Goal: Book appointment/travel/reservation

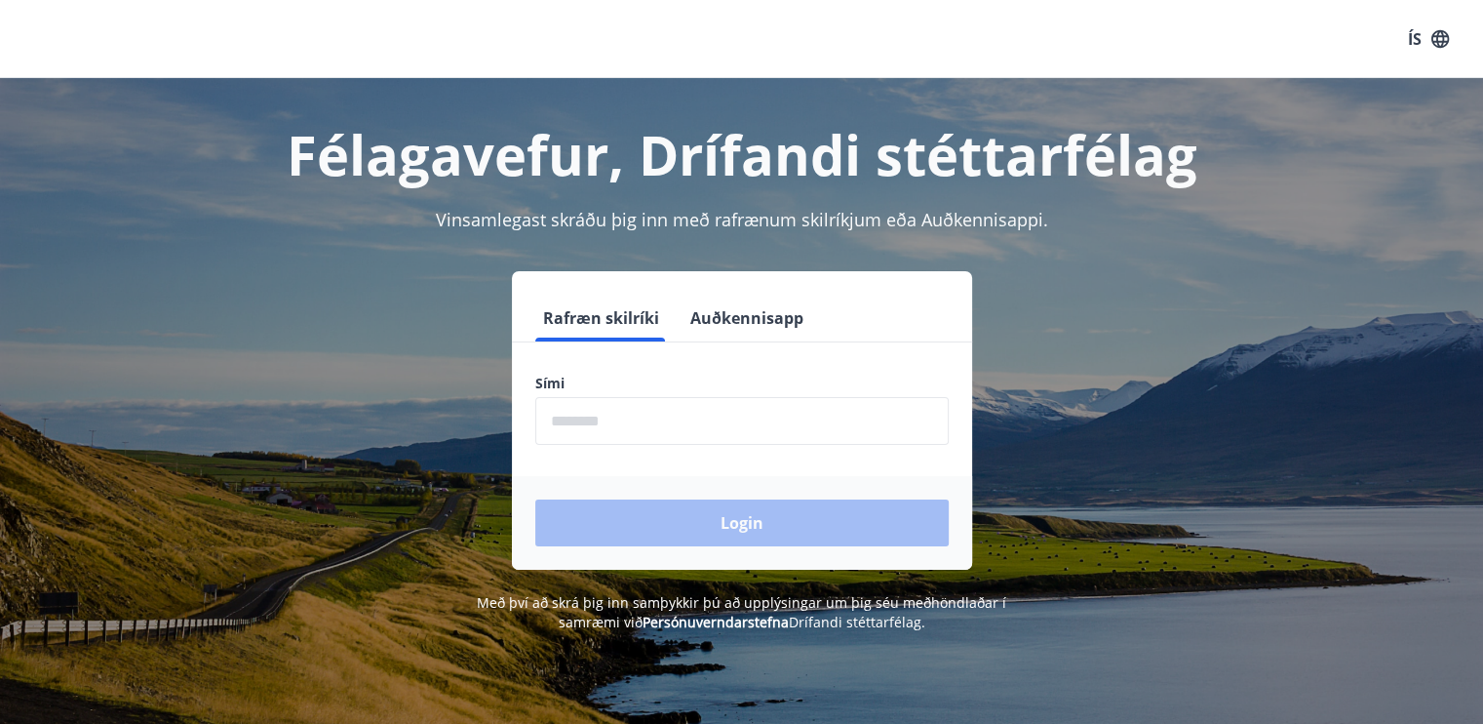
click at [628, 423] on input "phone" at bounding box center [742, 421] width 414 height 48
type input "********"
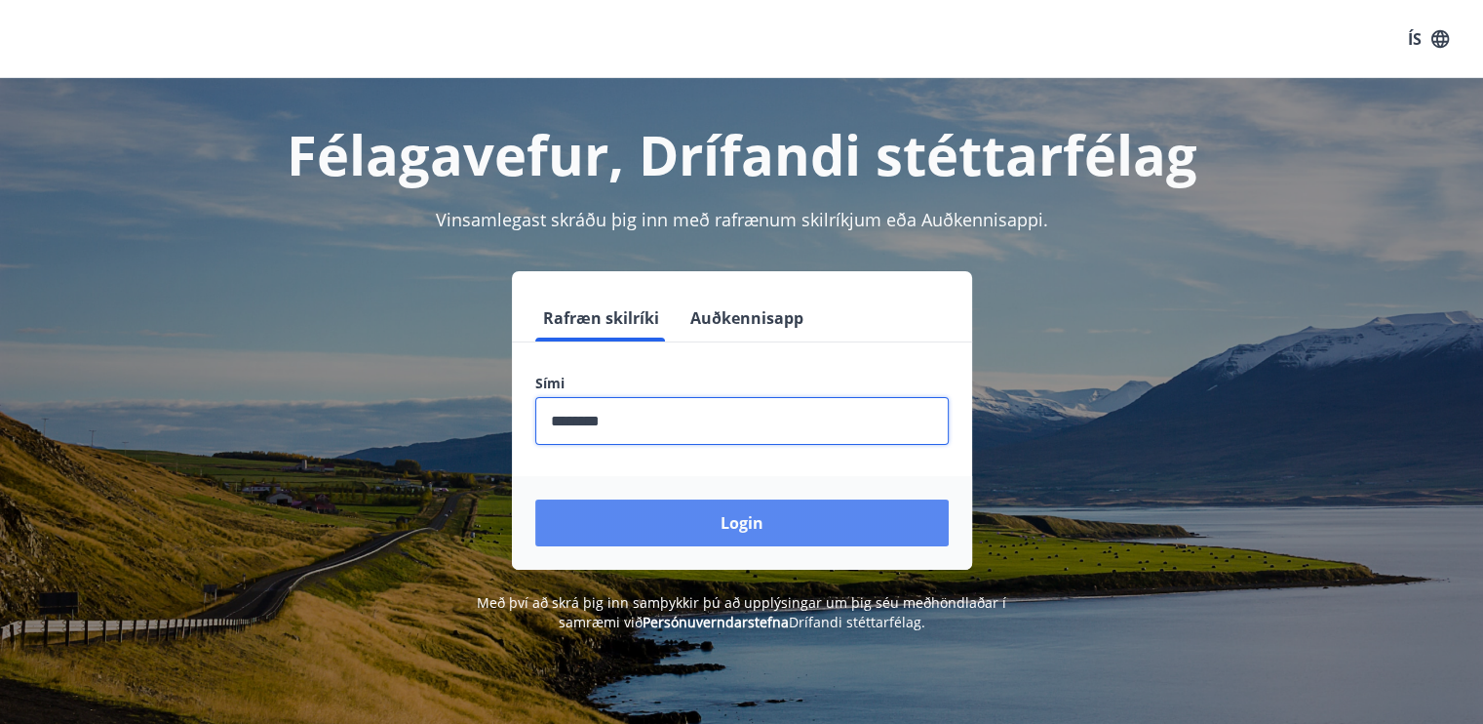
click at [762, 514] on button "Login" at bounding box center [742, 522] width 414 height 47
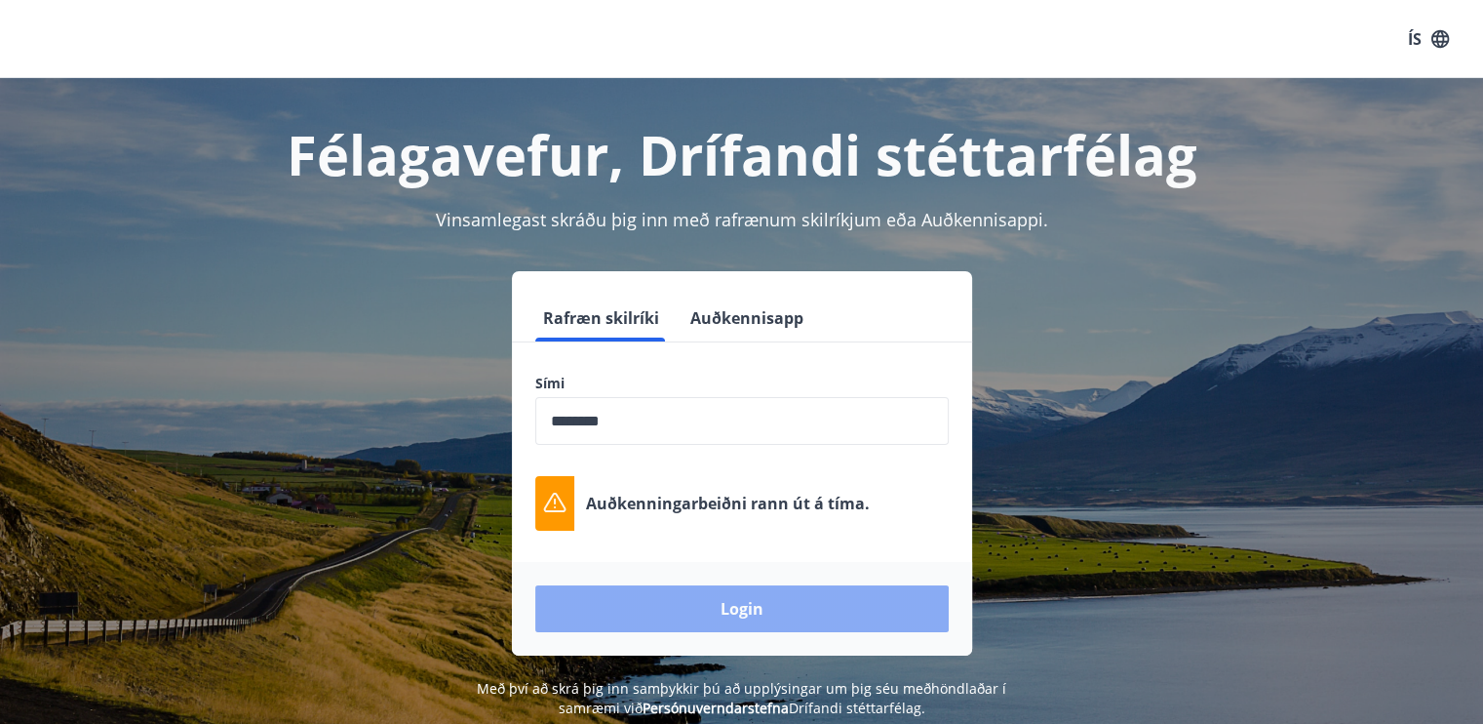
click at [745, 613] on button "Login" at bounding box center [742, 608] width 414 height 47
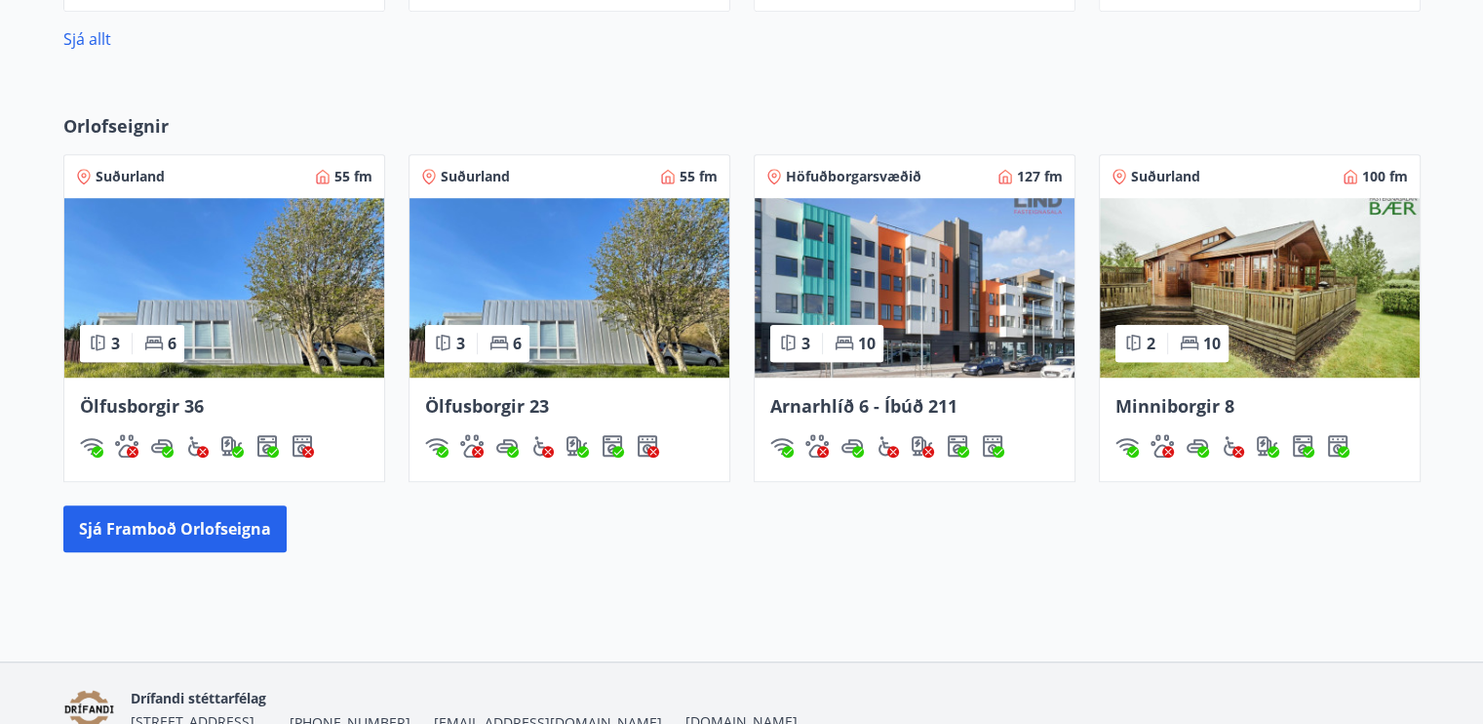
scroll to position [1300, 0]
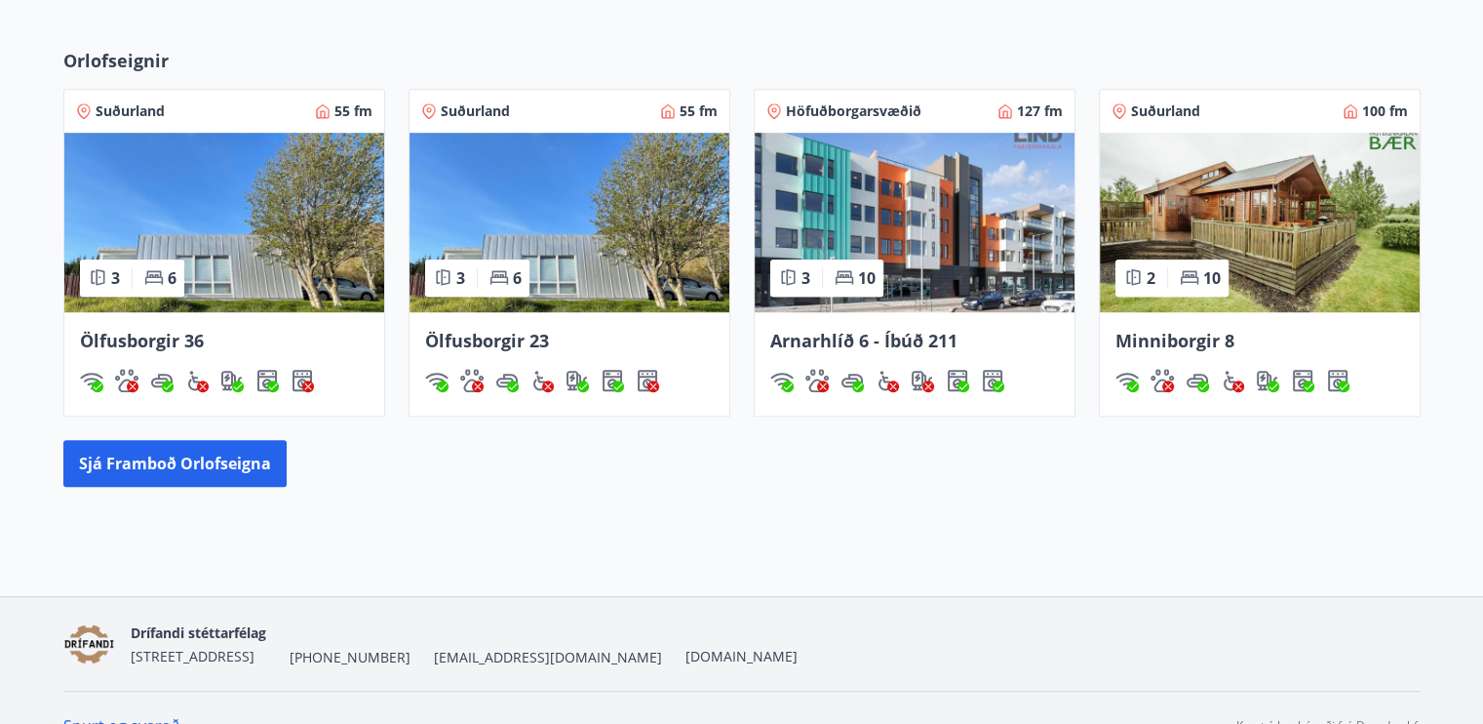
click at [1296, 239] on img at bounding box center [1260, 222] width 320 height 179
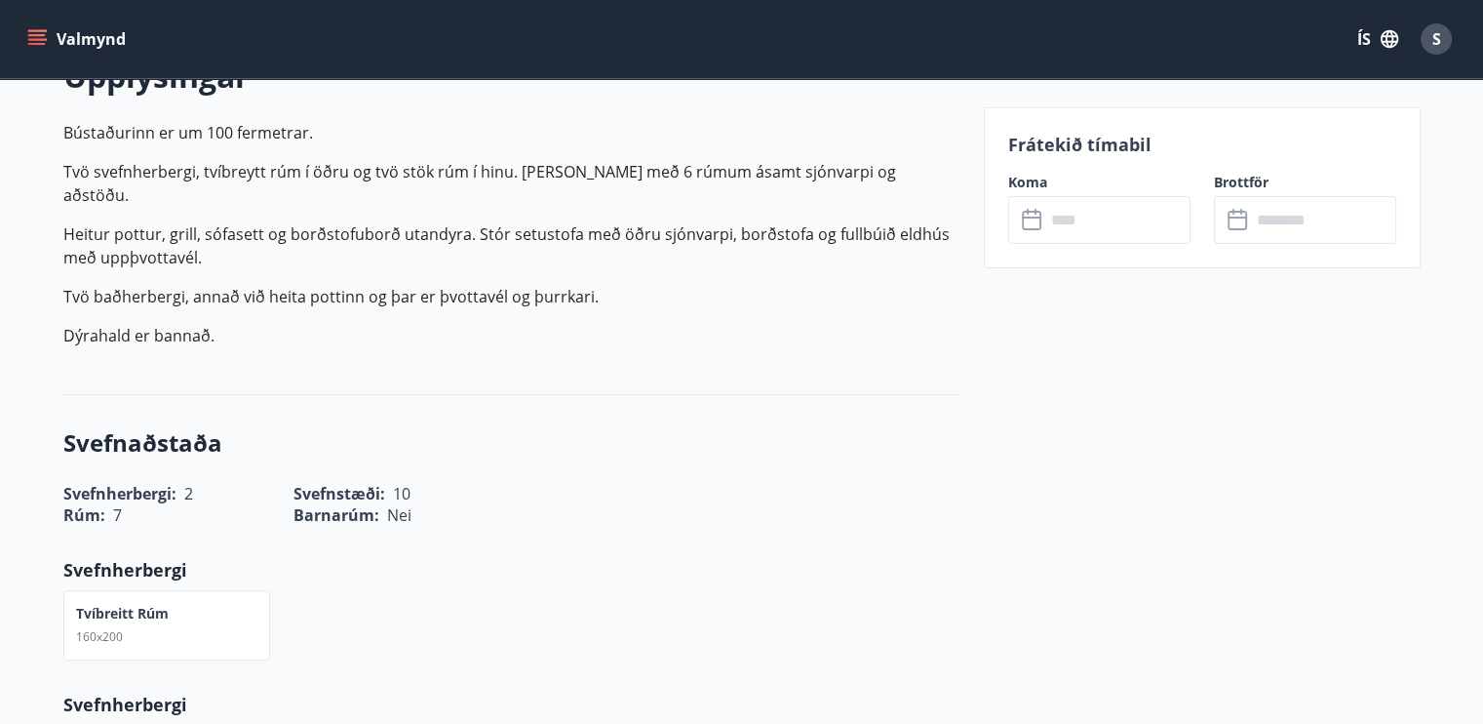
scroll to position [650, 0]
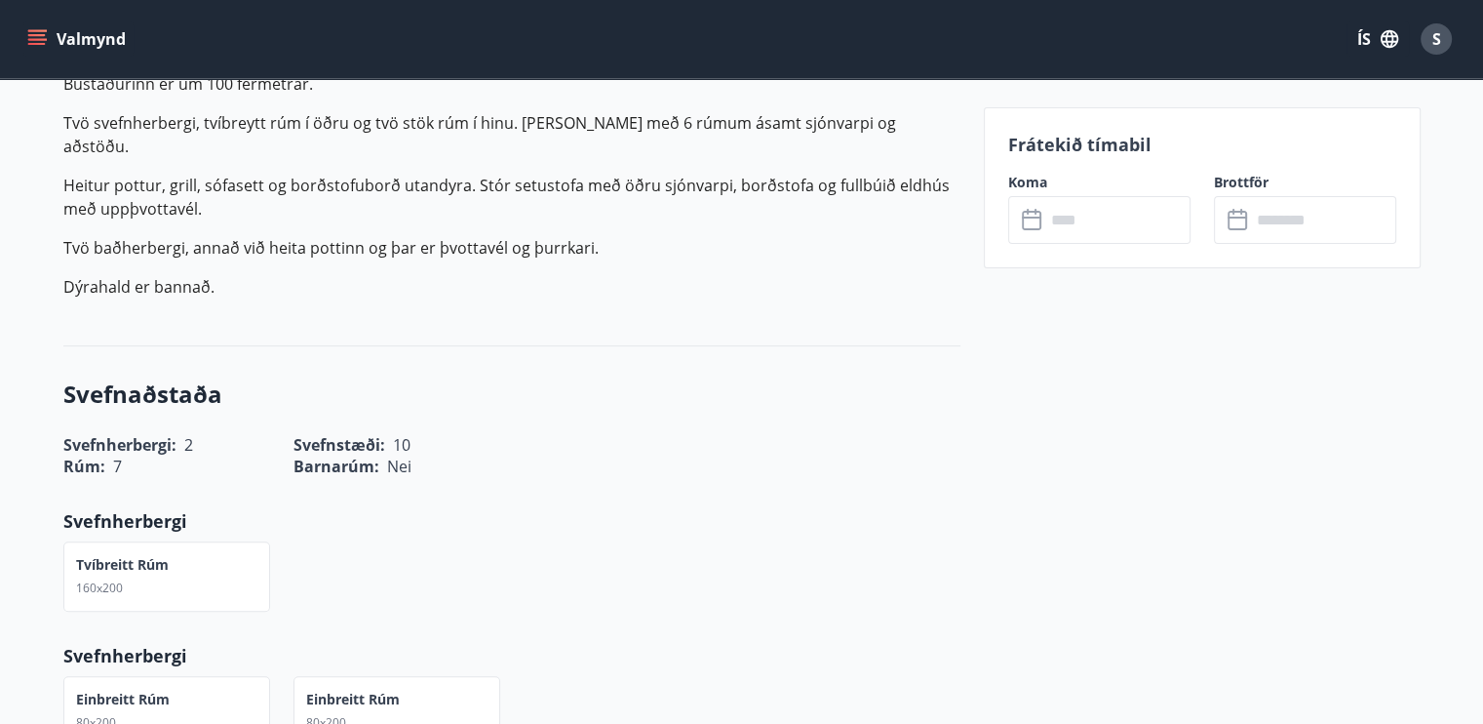
click at [1060, 210] on input "text" at bounding box center [1117, 220] width 145 height 48
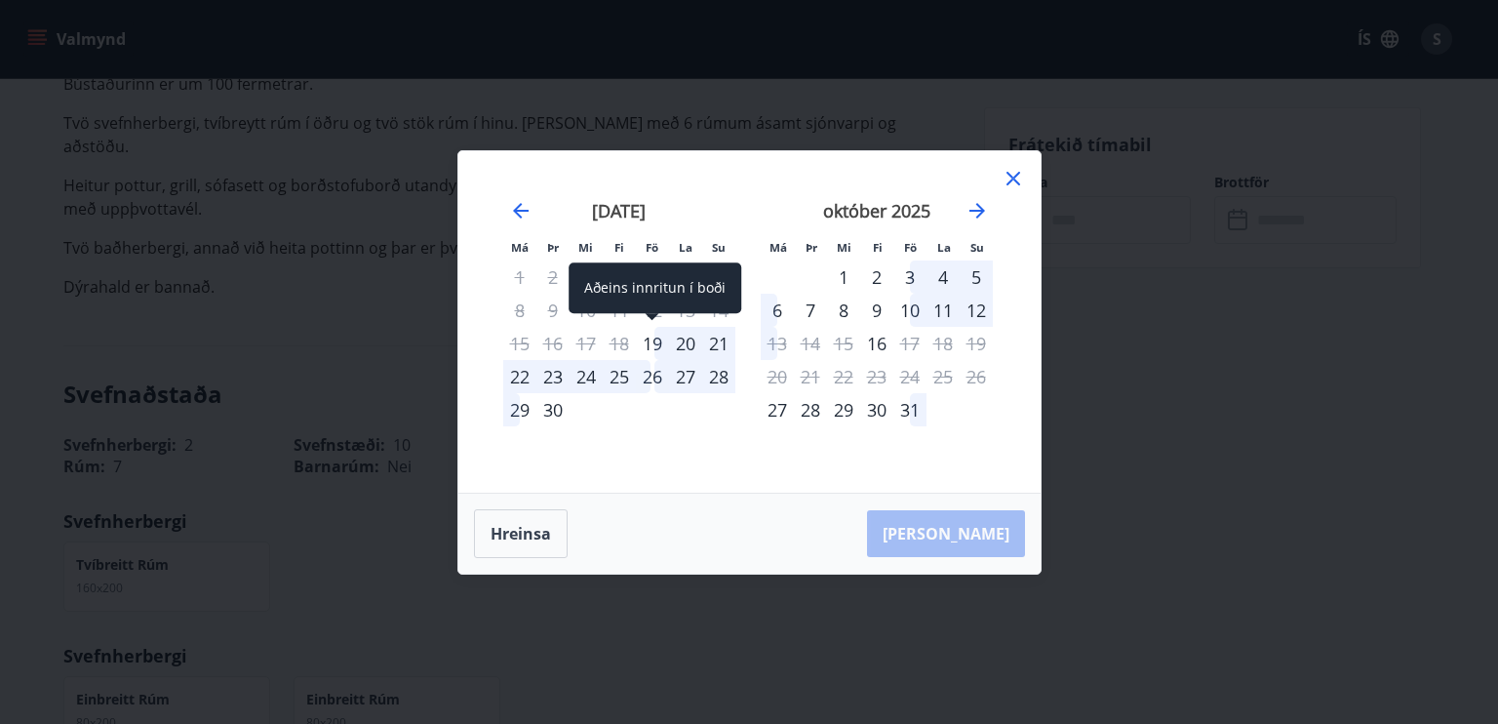
click at [655, 340] on div "19" at bounding box center [652, 343] width 33 height 33
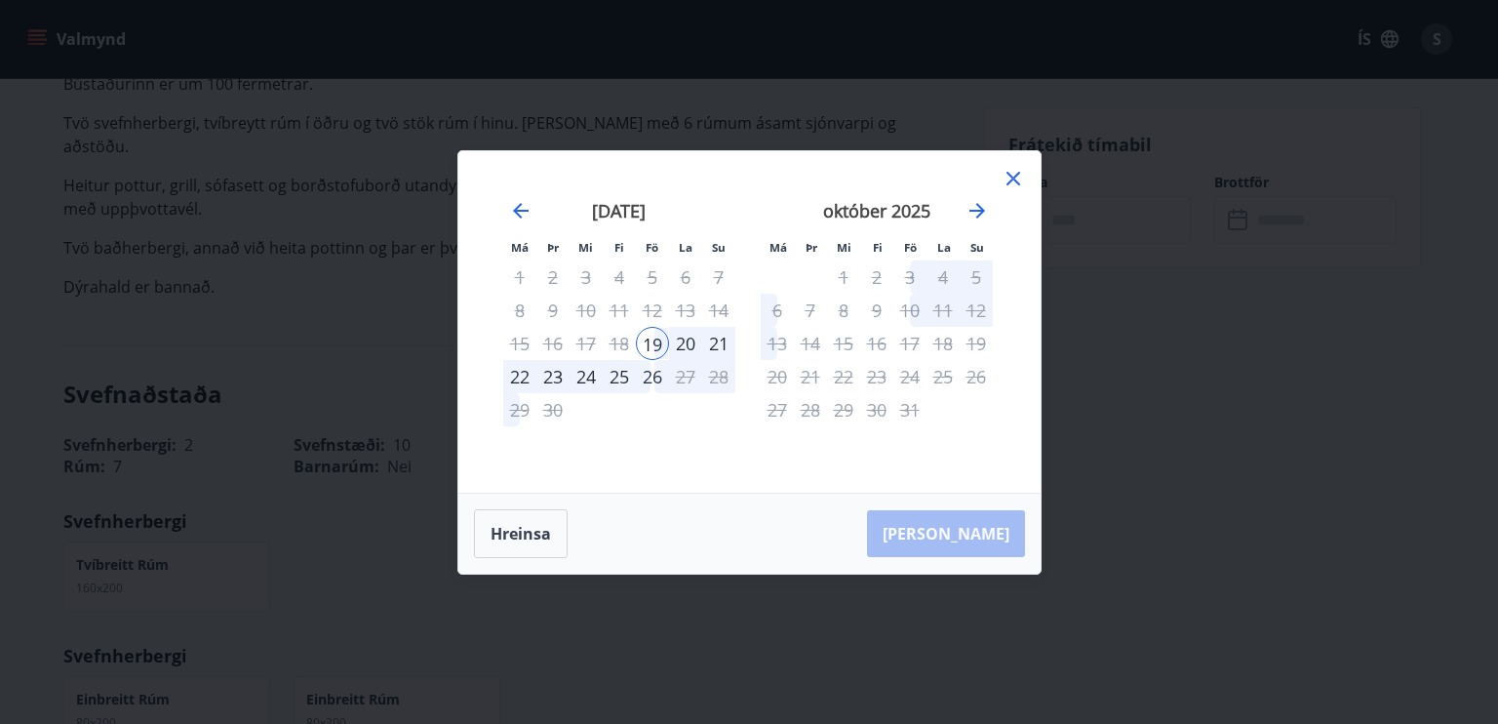
click at [974, 534] on div "[PERSON_NAME]" at bounding box center [749, 533] width 582 height 80
click at [654, 345] on div "19" at bounding box center [652, 343] width 33 height 33
click at [656, 346] on div "19" at bounding box center [652, 343] width 33 height 33
click at [1011, 184] on icon at bounding box center [1013, 178] width 23 height 23
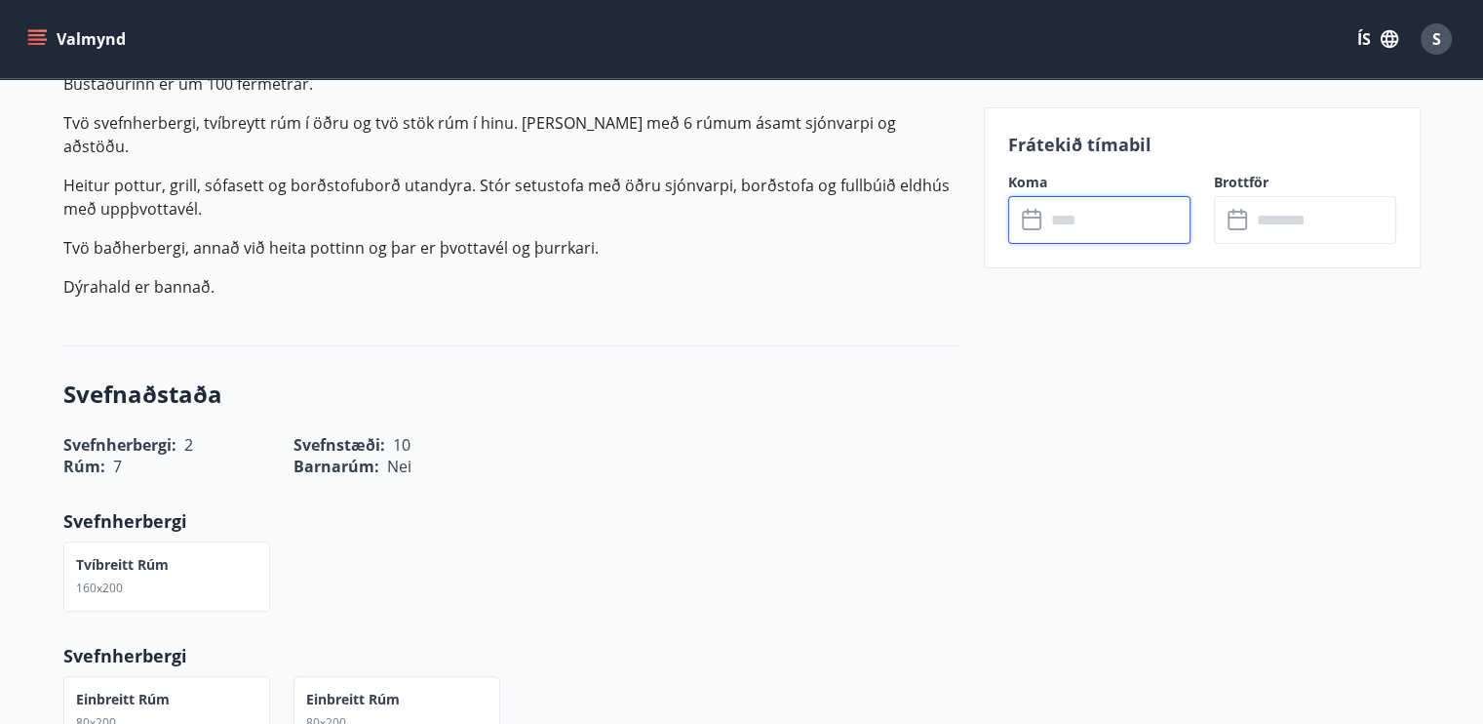
click at [1089, 218] on input "text" at bounding box center [1117, 220] width 145 height 48
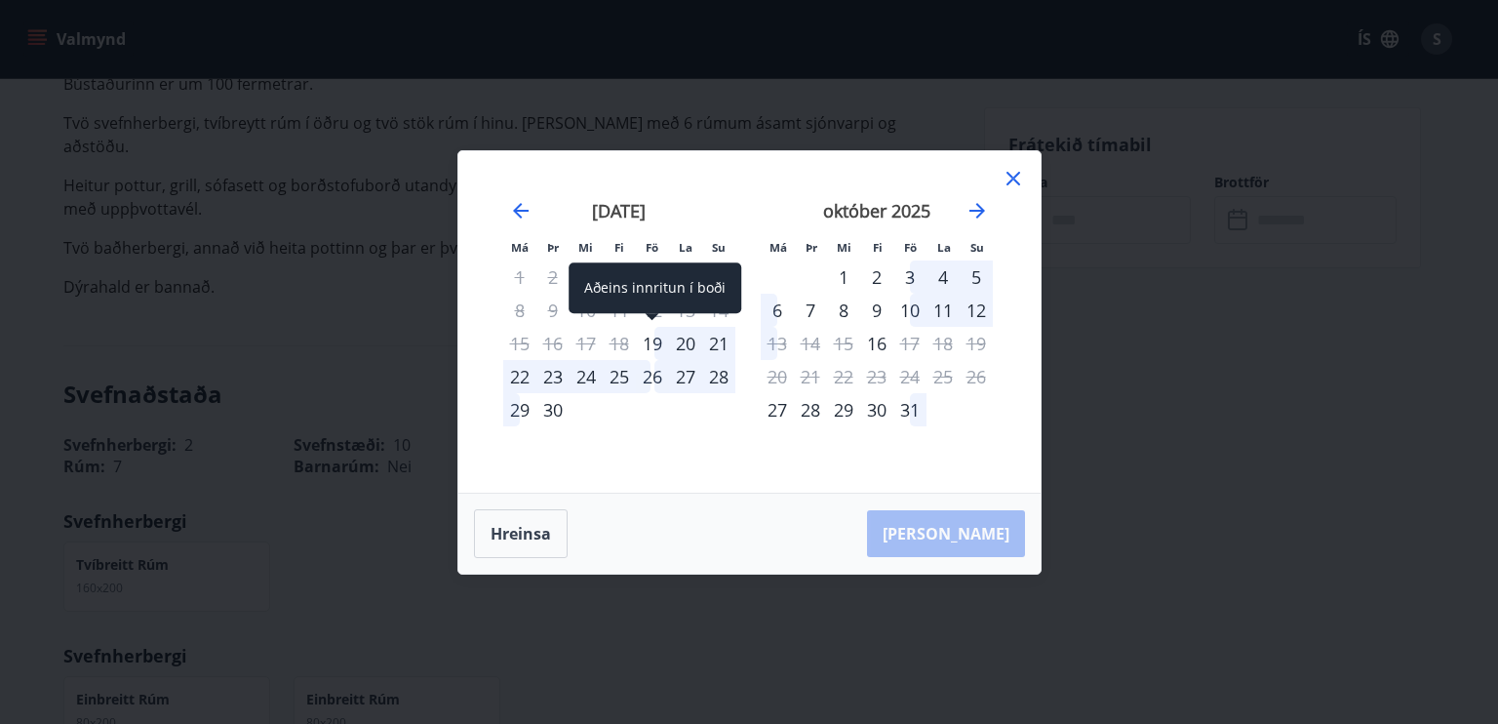
click at [652, 338] on div "19" at bounding box center [652, 343] width 33 height 33
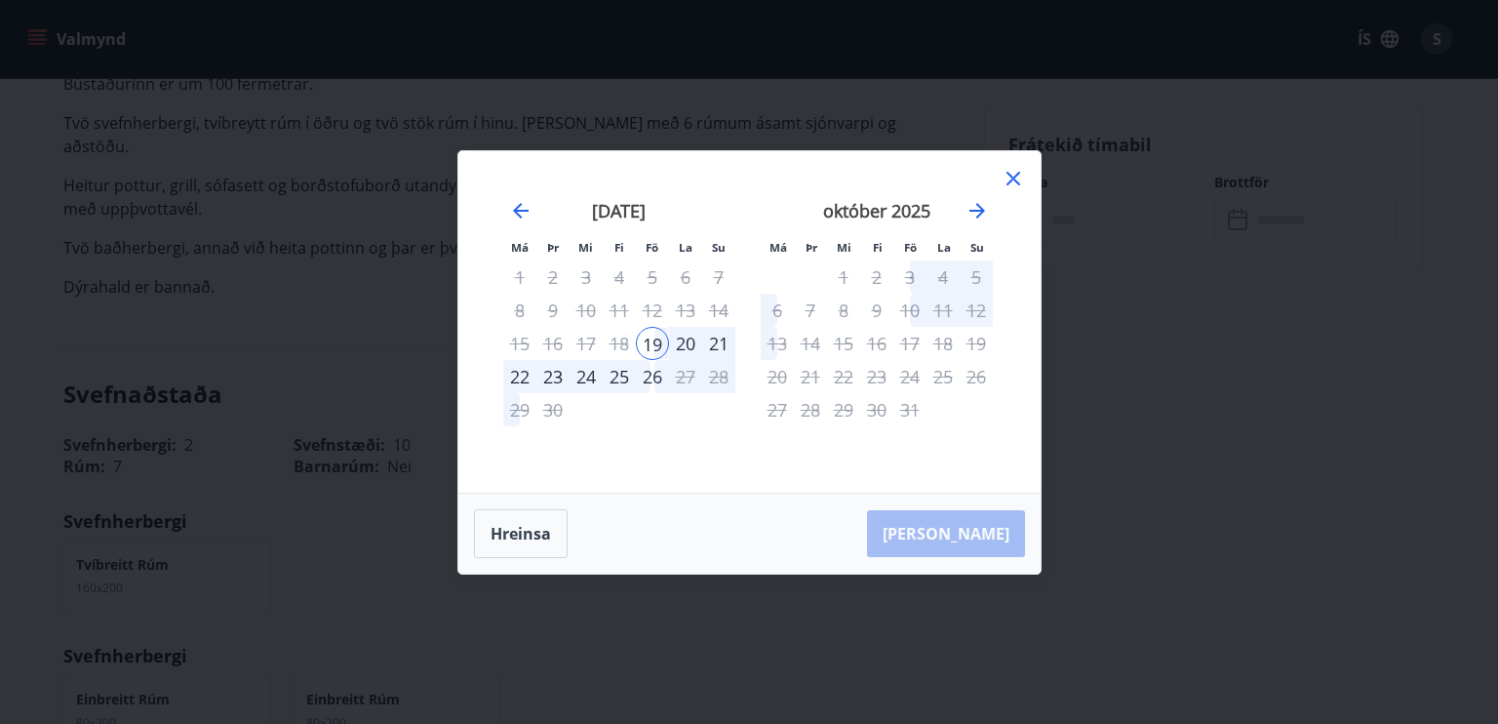
click at [651, 376] on div "26" at bounding box center [652, 376] width 33 height 33
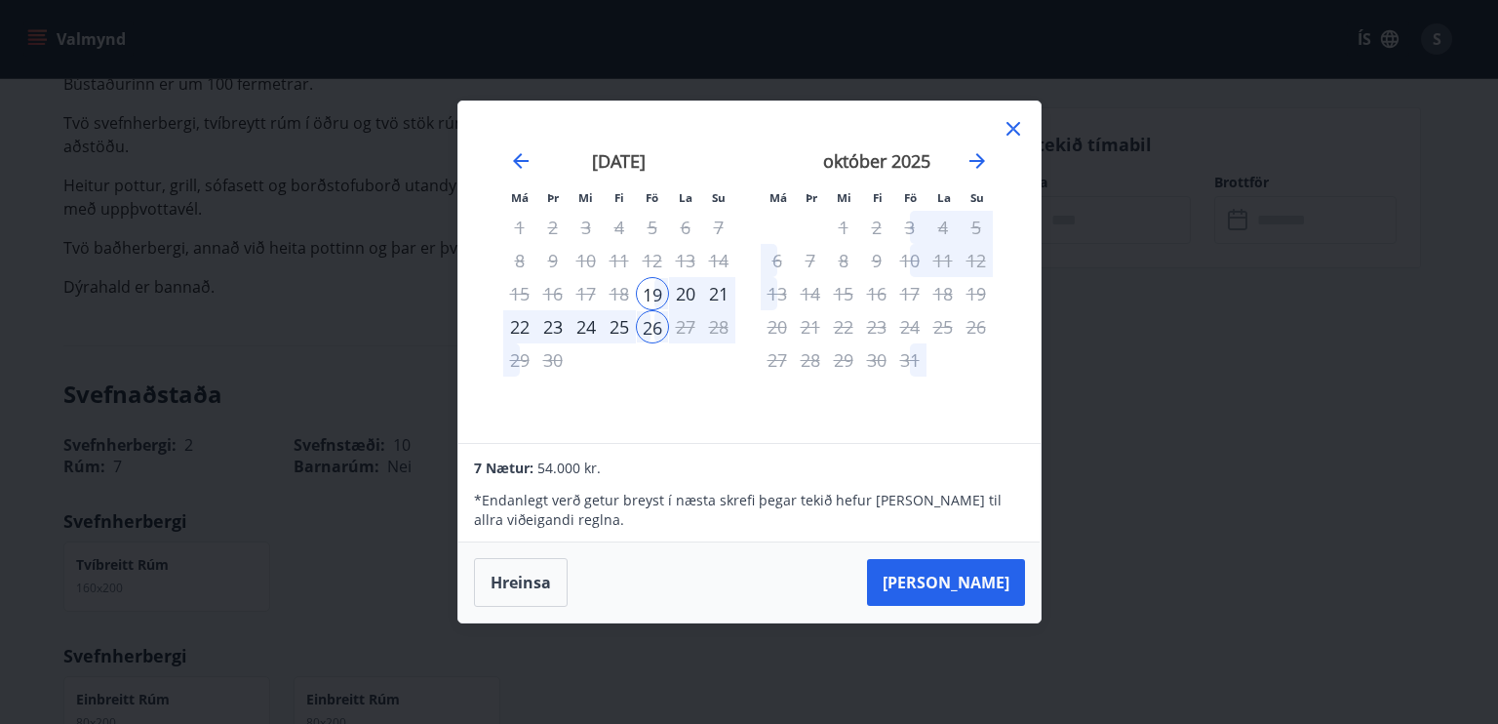
click at [651, 322] on div "26" at bounding box center [652, 326] width 33 height 33
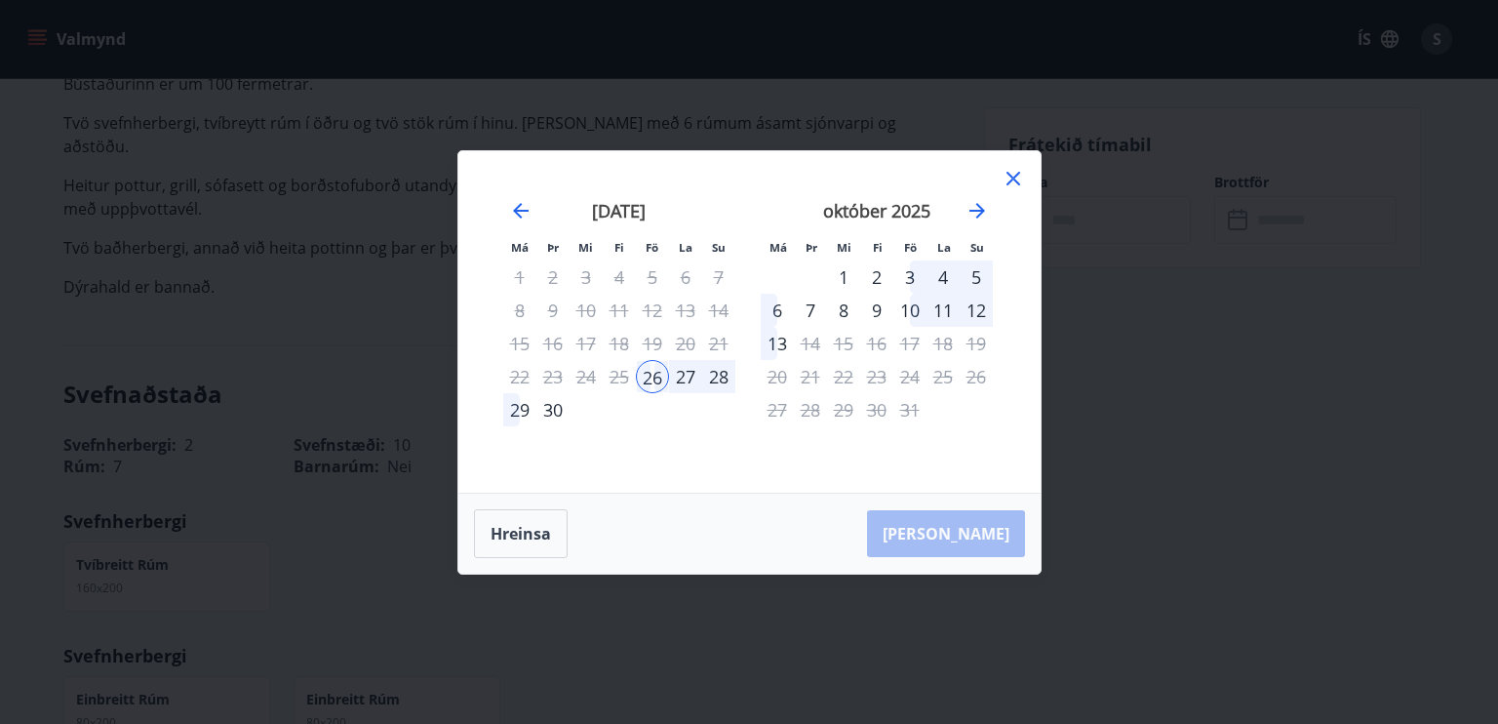
click at [1011, 181] on icon at bounding box center [1013, 178] width 23 height 23
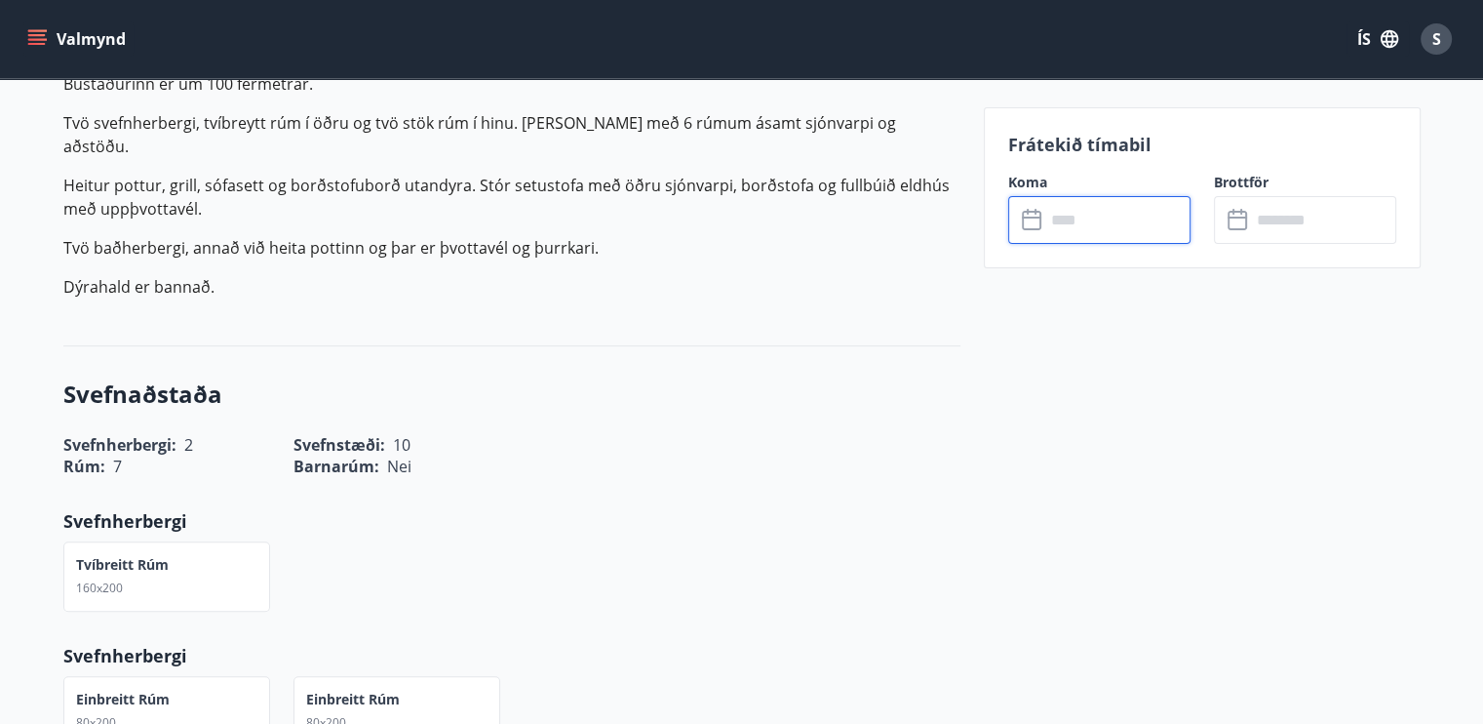
click at [1045, 223] on input "text" at bounding box center [1117, 220] width 145 height 48
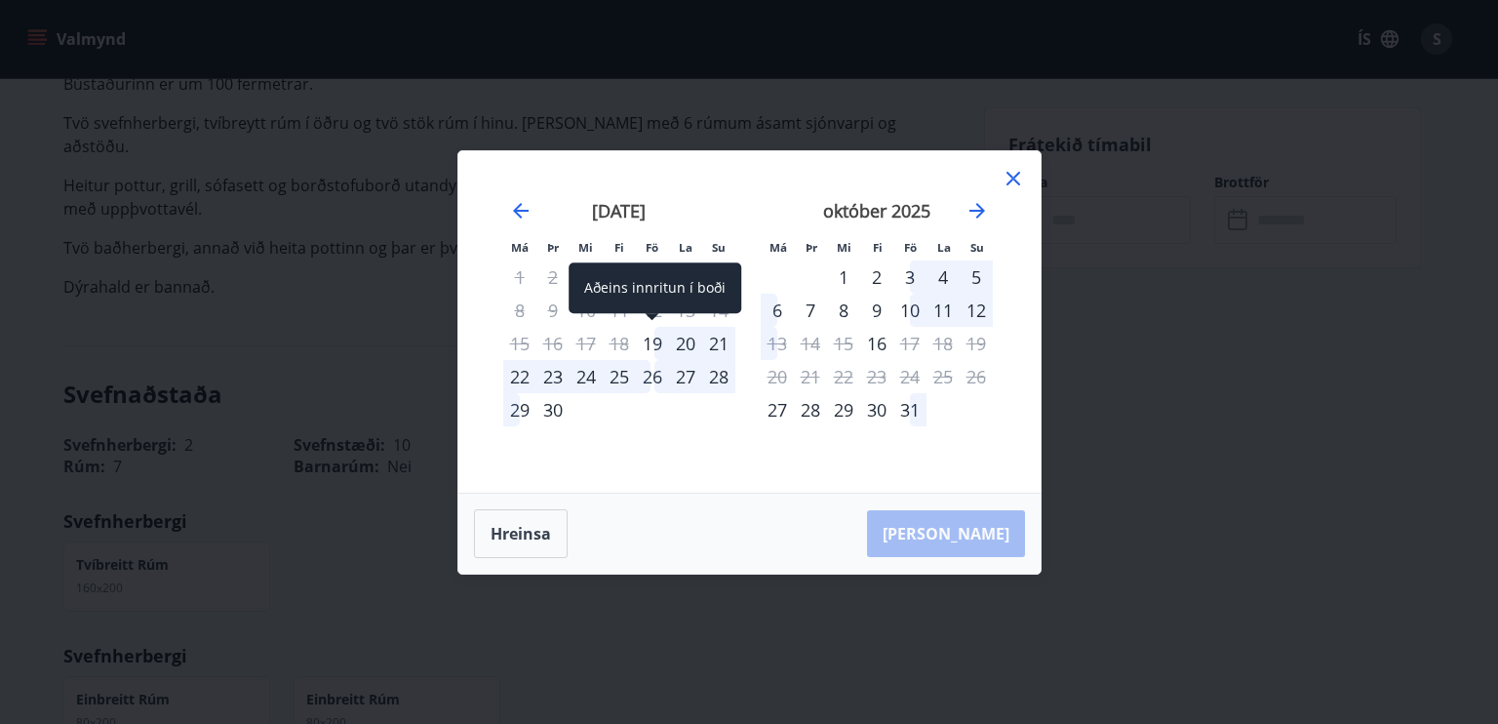
click at [655, 336] on div "19" at bounding box center [652, 343] width 33 height 33
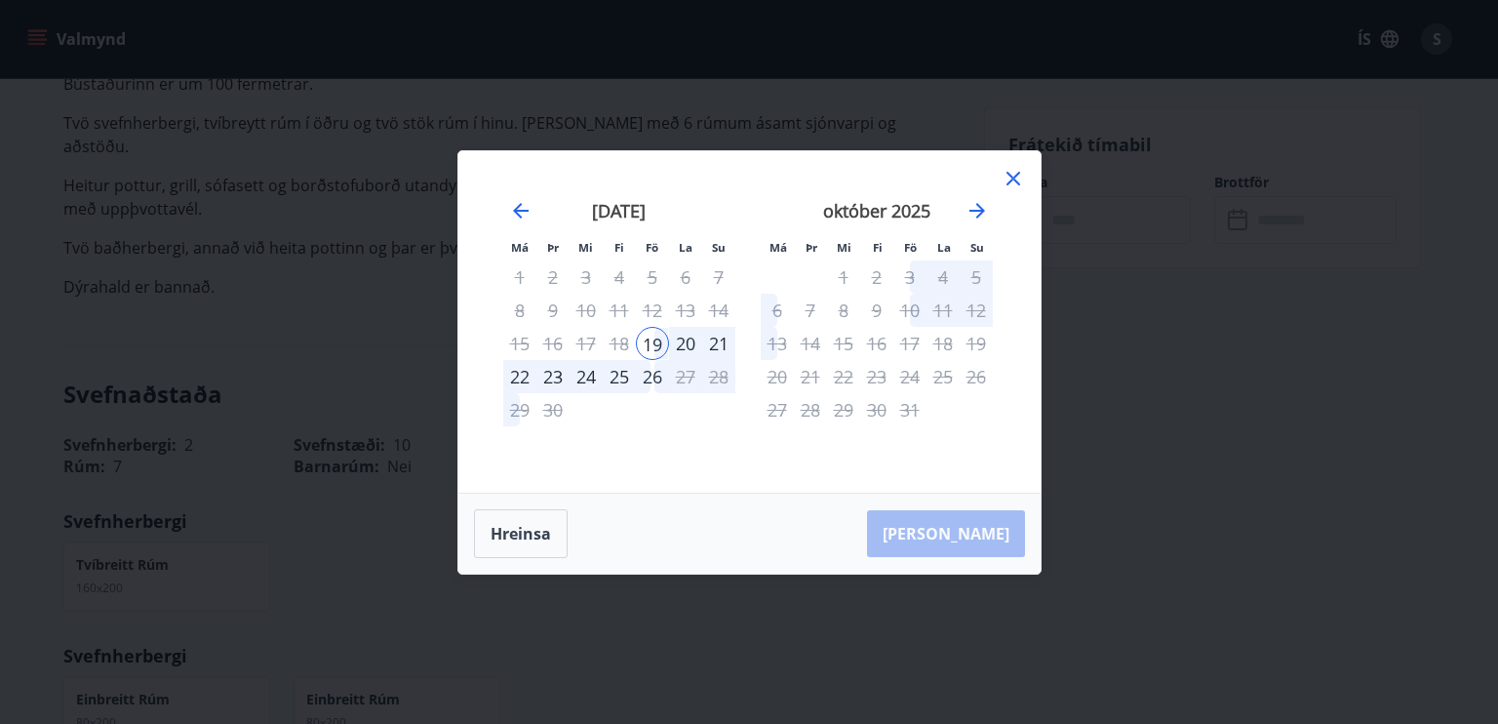
click at [520, 372] on div "22" at bounding box center [519, 376] width 33 height 33
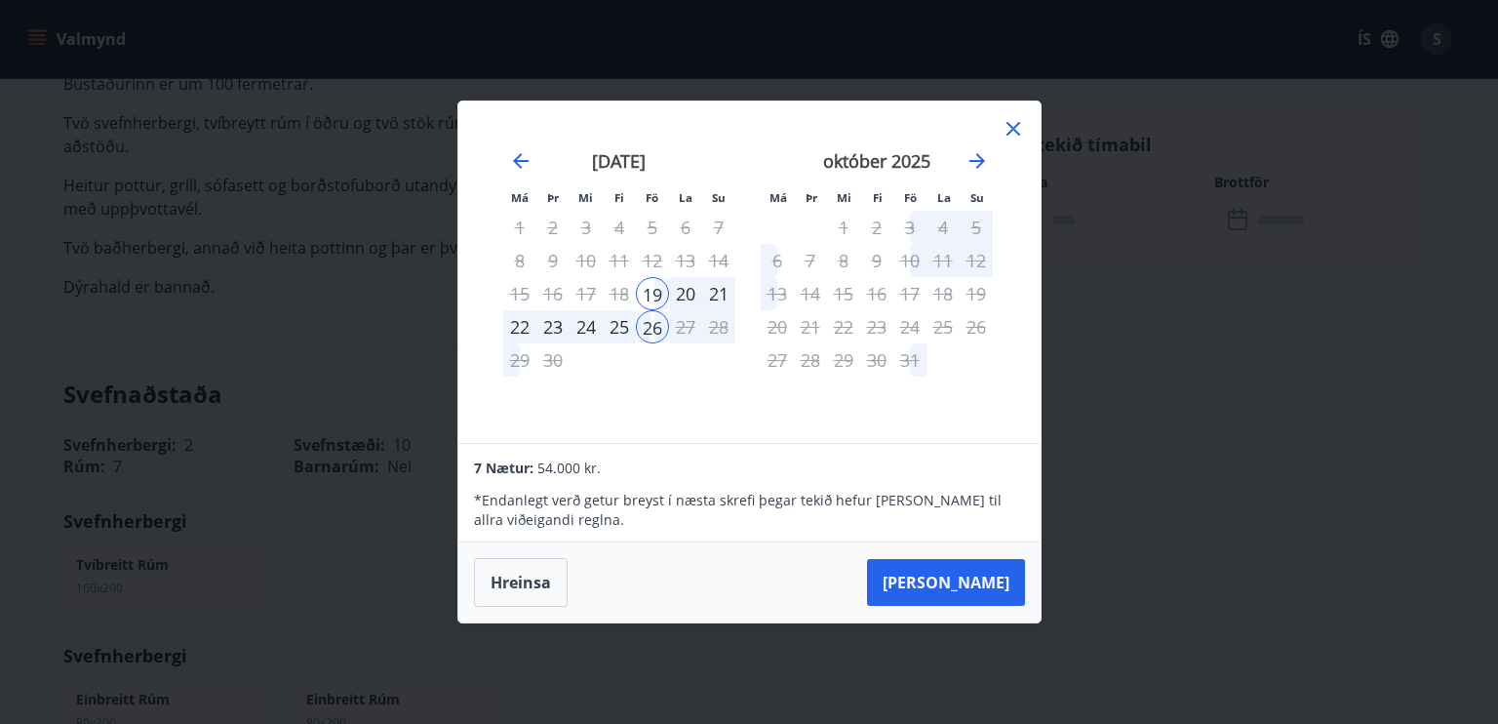
click at [517, 324] on div "22" at bounding box center [519, 326] width 33 height 33
click at [991, 584] on button "[PERSON_NAME]" at bounding box center [946, 582] width 158 height 47
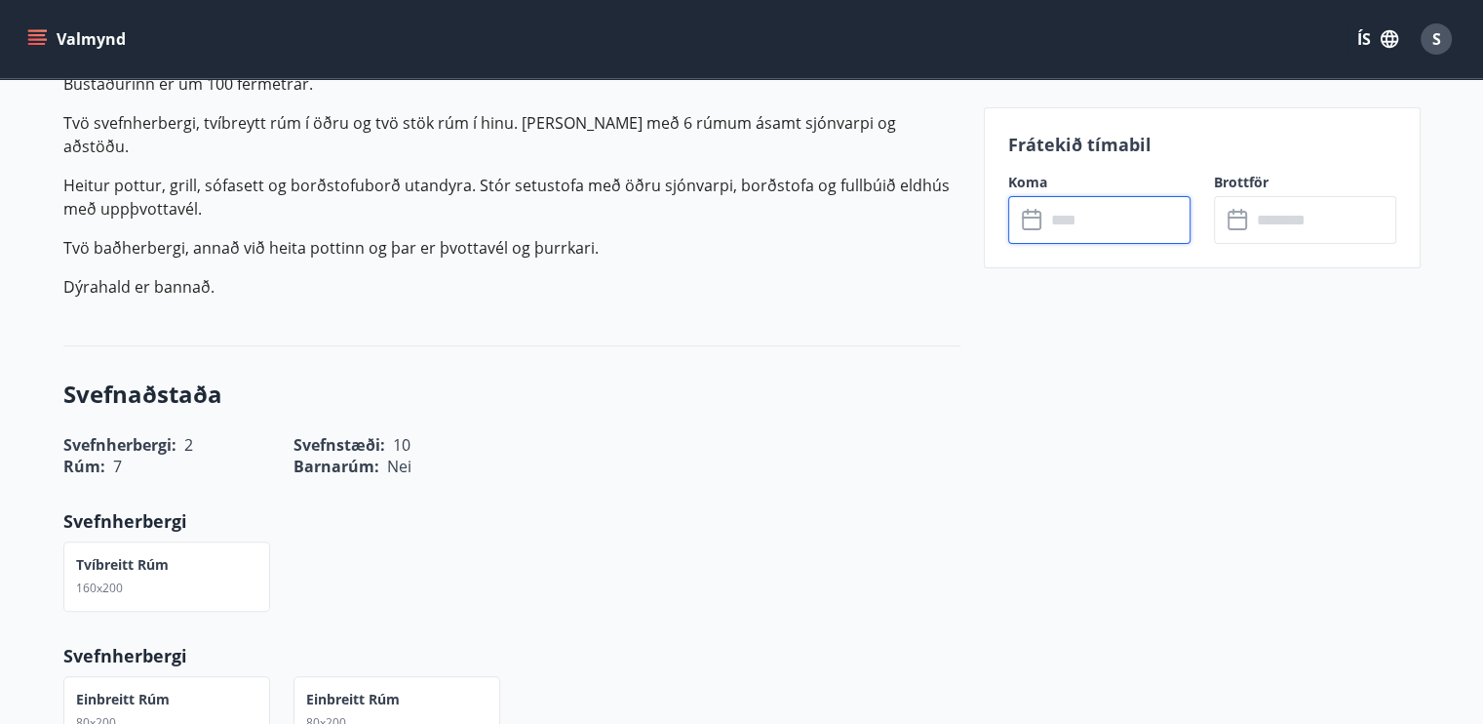
type input "******"
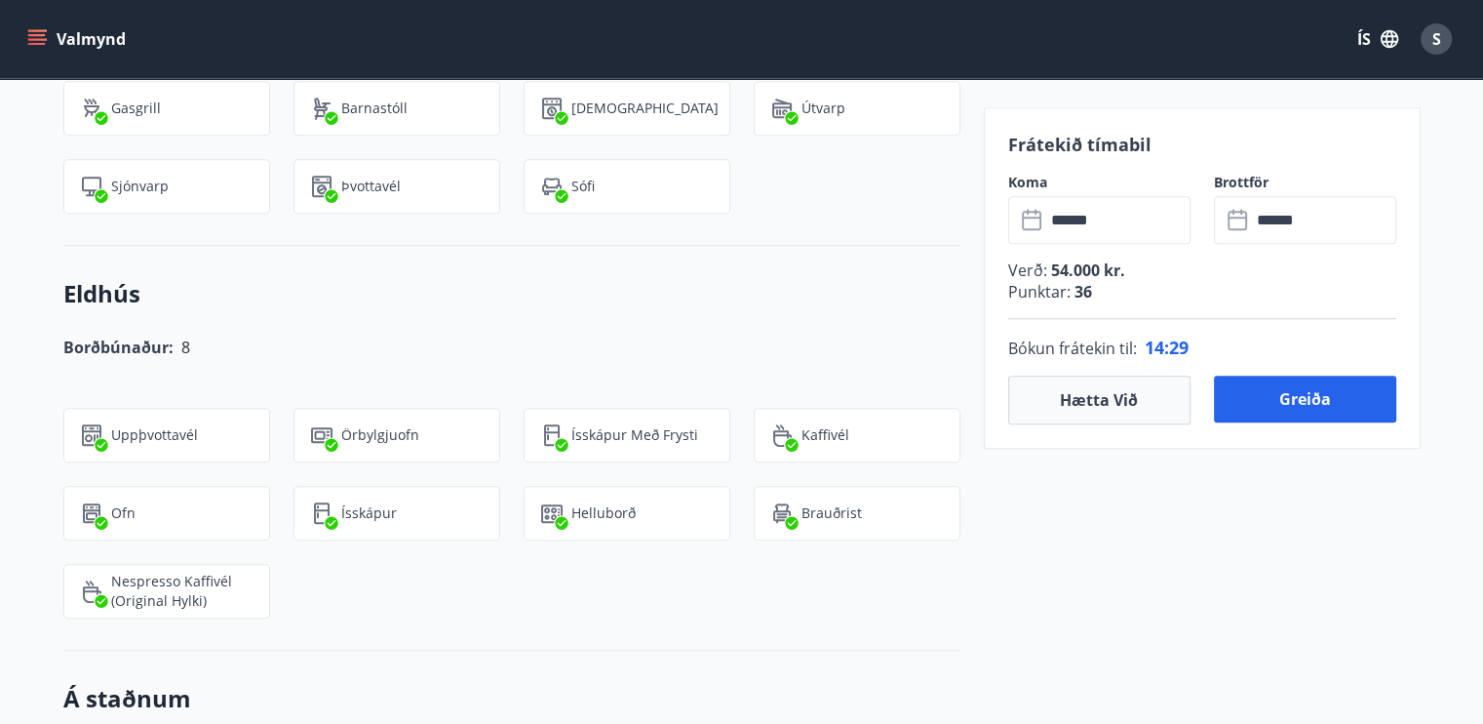
scroll to position [1951, 0]
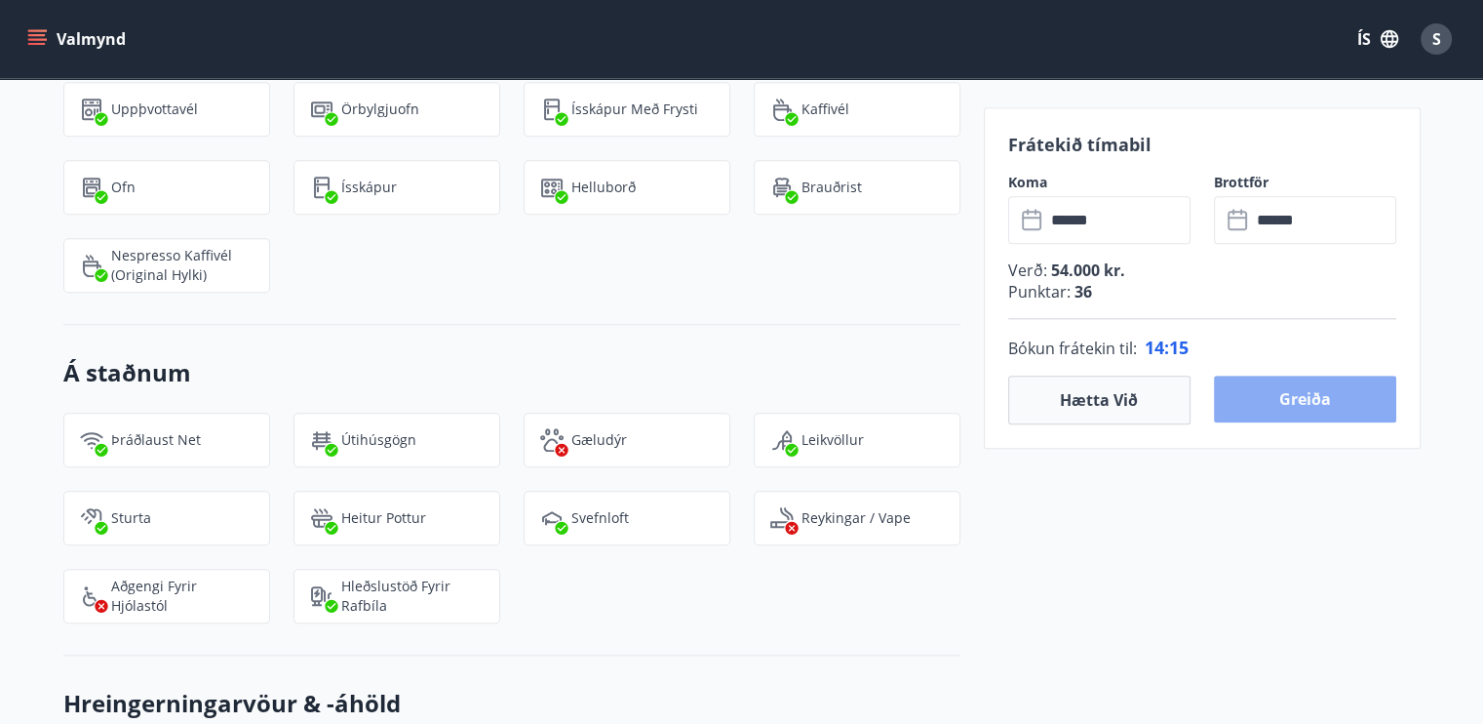
click at [1317, 395] on button "Greiða" at bounding box center [1305, 398] width 182 height 47
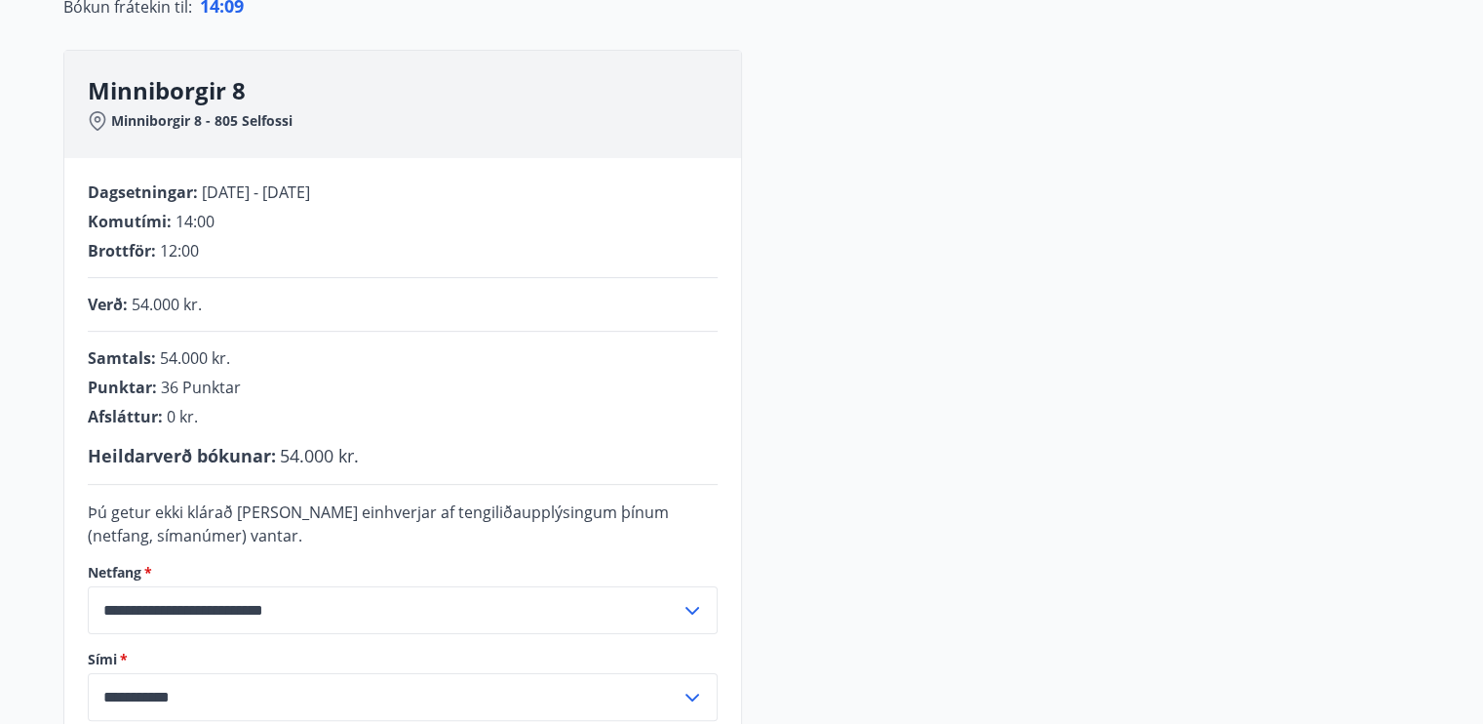
scroll to position [565, 0]
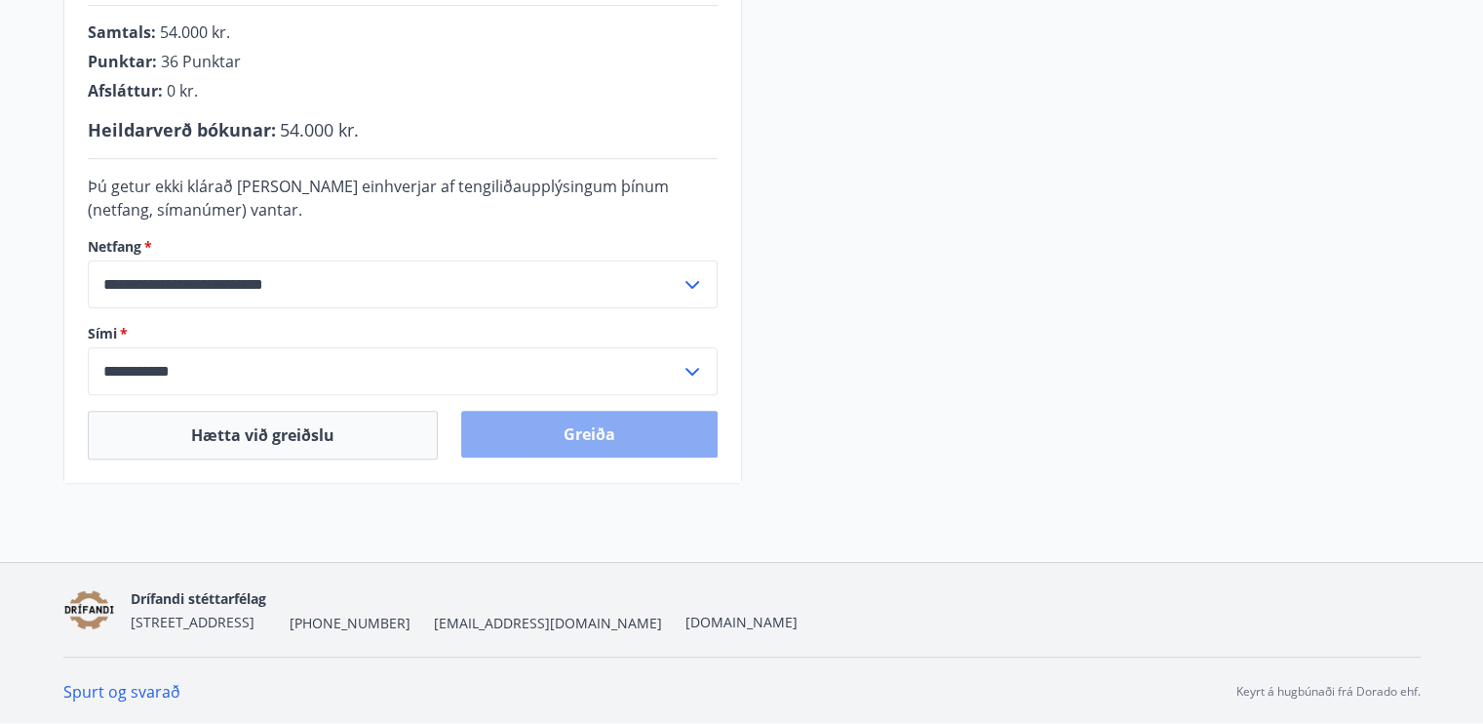
click at [615, 436] on button "Greiða" at bounding box center [589, 434] width 256 height 47
